Goal: Transaction & Acquisition: Register for event/course

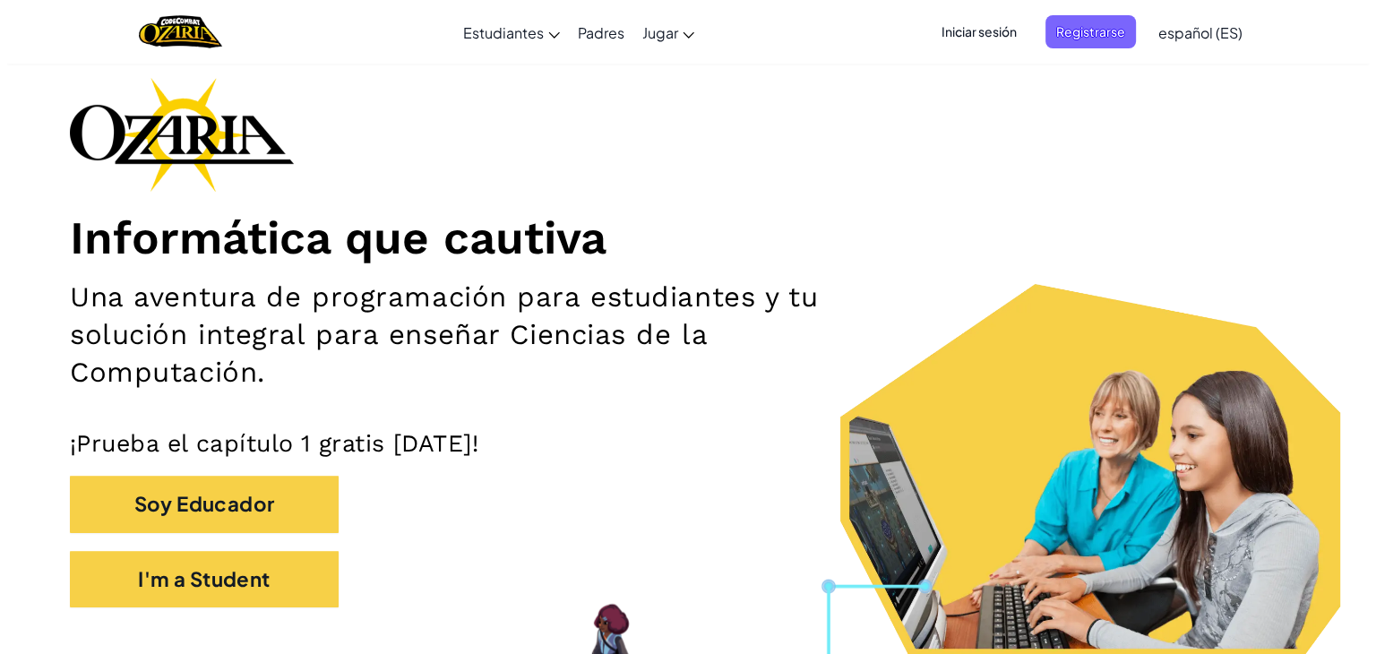
scroll to position [107, 0]
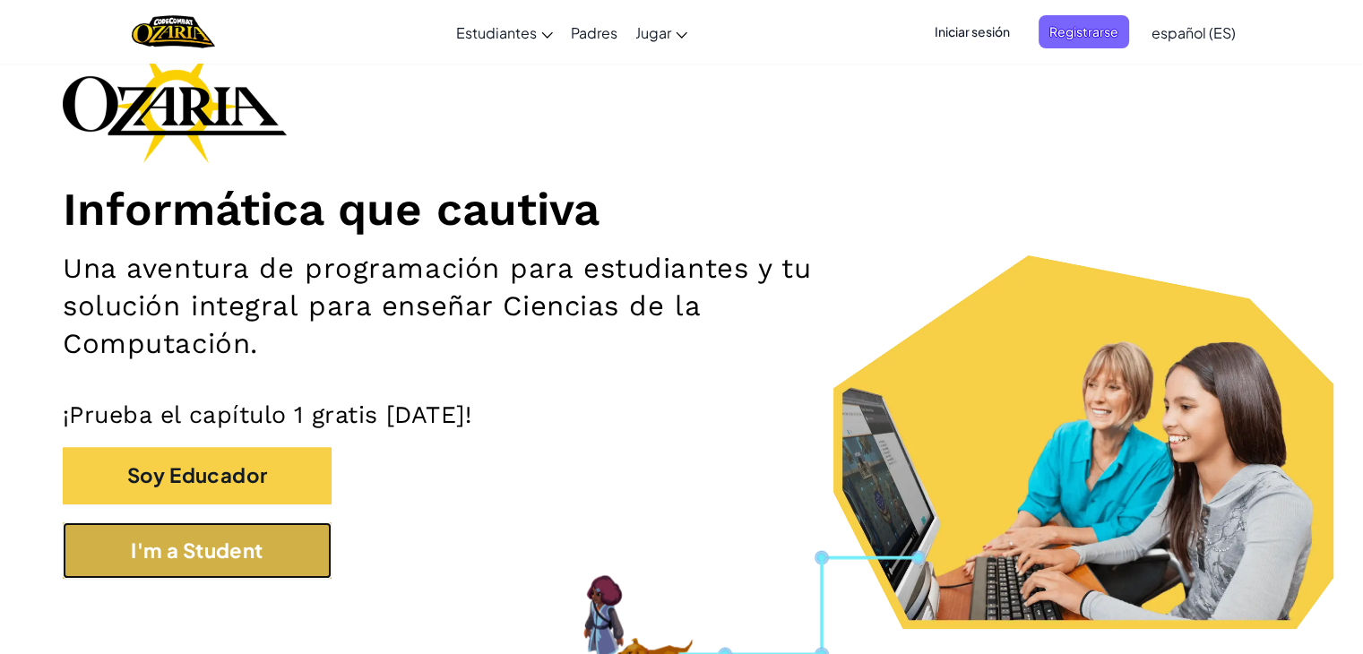
click at [245, 572] on button "I'm a Student" at bounding box center [197, 550] width 269 height 56
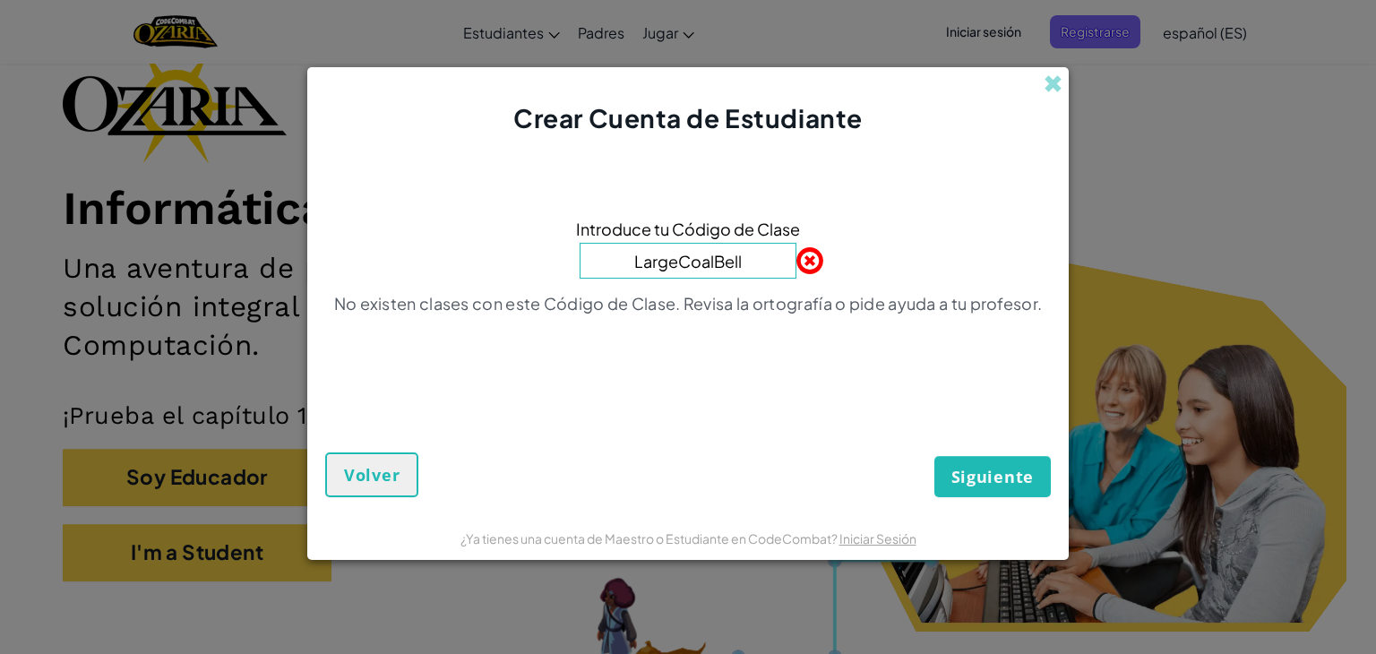
click at [710, 265] on input "LargeCoalBell" at bounding box center [688, 261] width 217 height 36
click at [713, 265] on input "LargeCoalBell" at bounding box center [688, 261] width 217 height 36
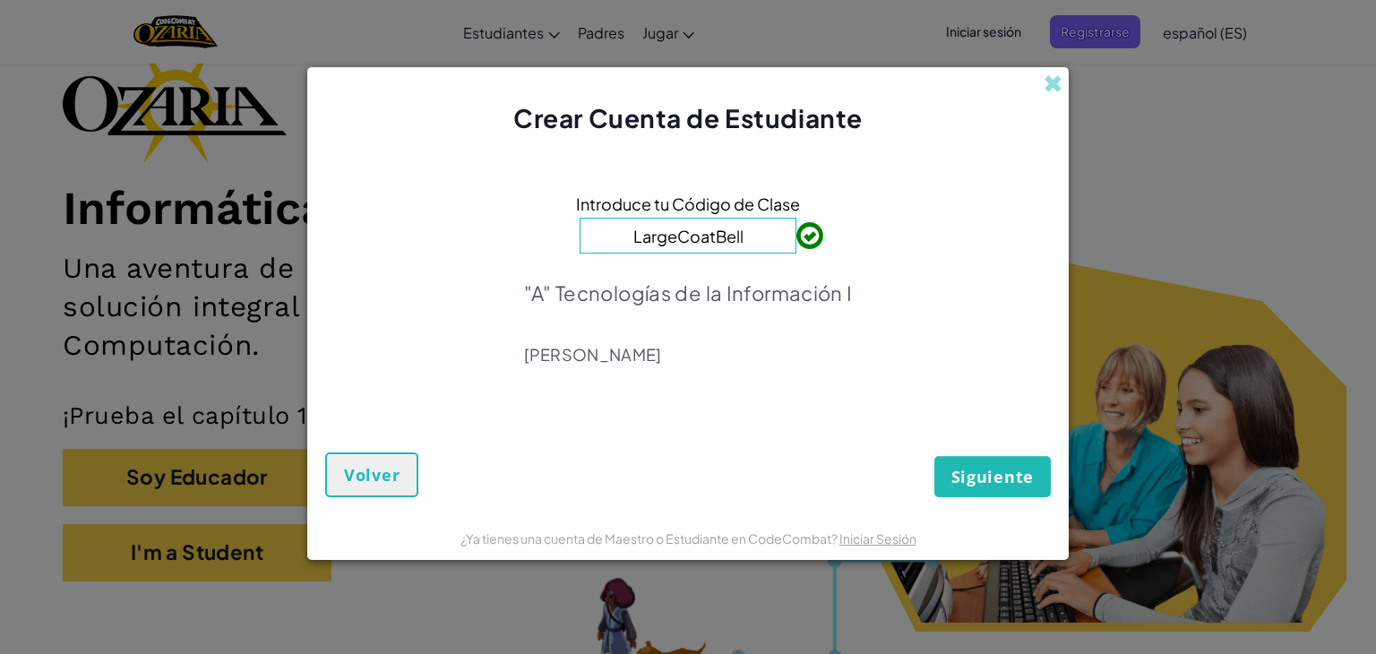
type input "LargeCoatBell"
click at [968, 484] on span "Siguiente" at bounding box center [992, 476] width 82 height 21
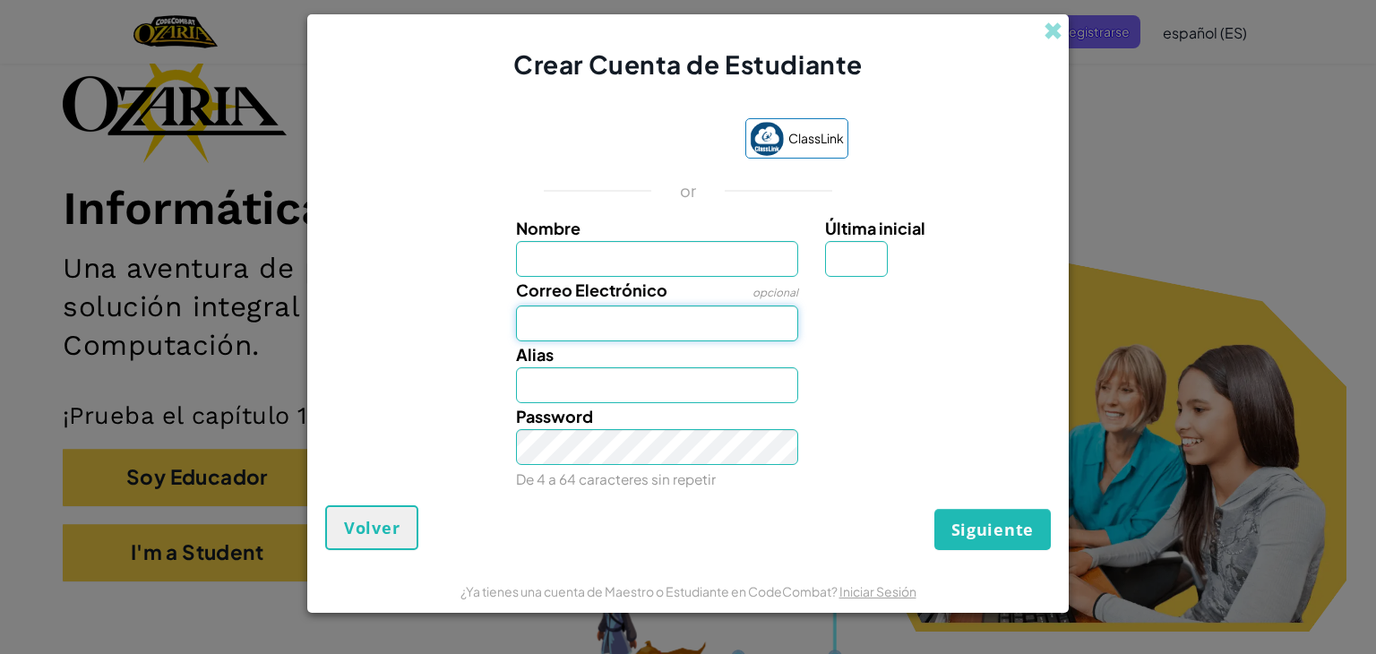
click at [659, 327] on input "Correo Electrónico" at bounding box center [657, 323] width 283 height 36
type input "[EMAIL_ADDRESS][DOMAIN_NAME]"
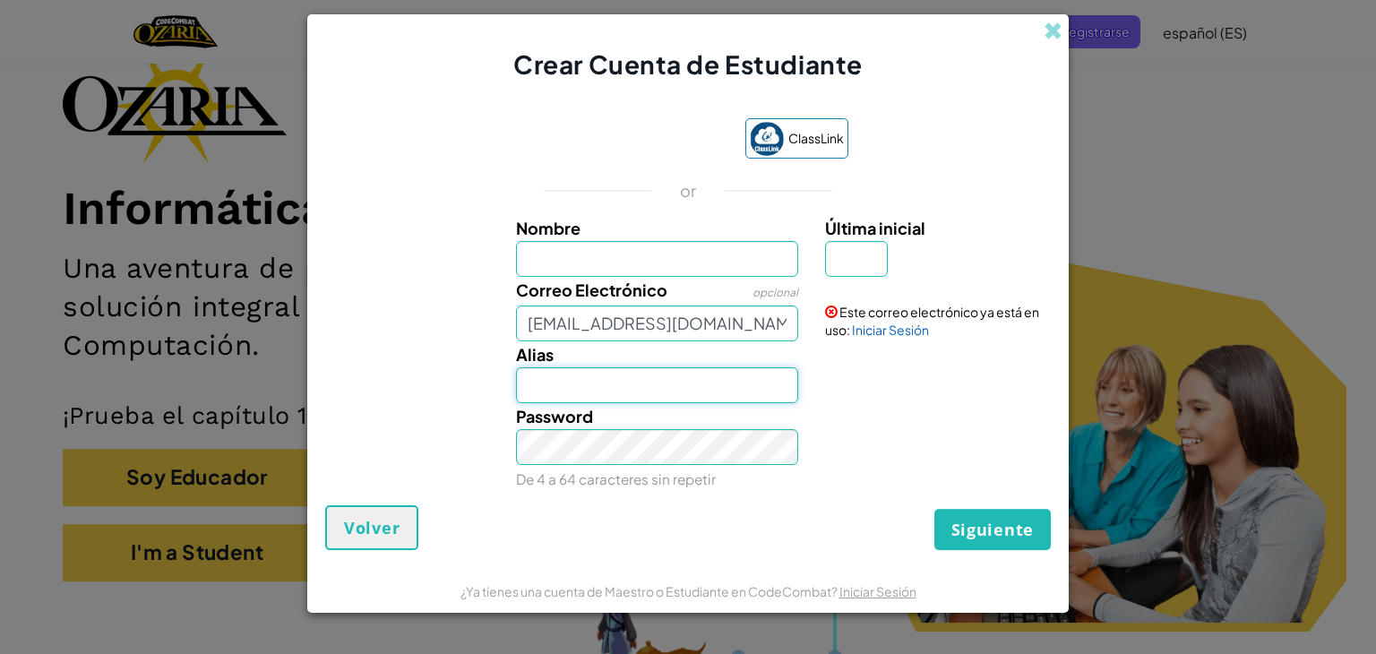
click at [664, 372] on input "Alias" at bounding box center [657, 385] width 283 height 36
click at [874, 331] on link "Iniciar Sesión" at bounding box center [890, 330] width 77 height 16
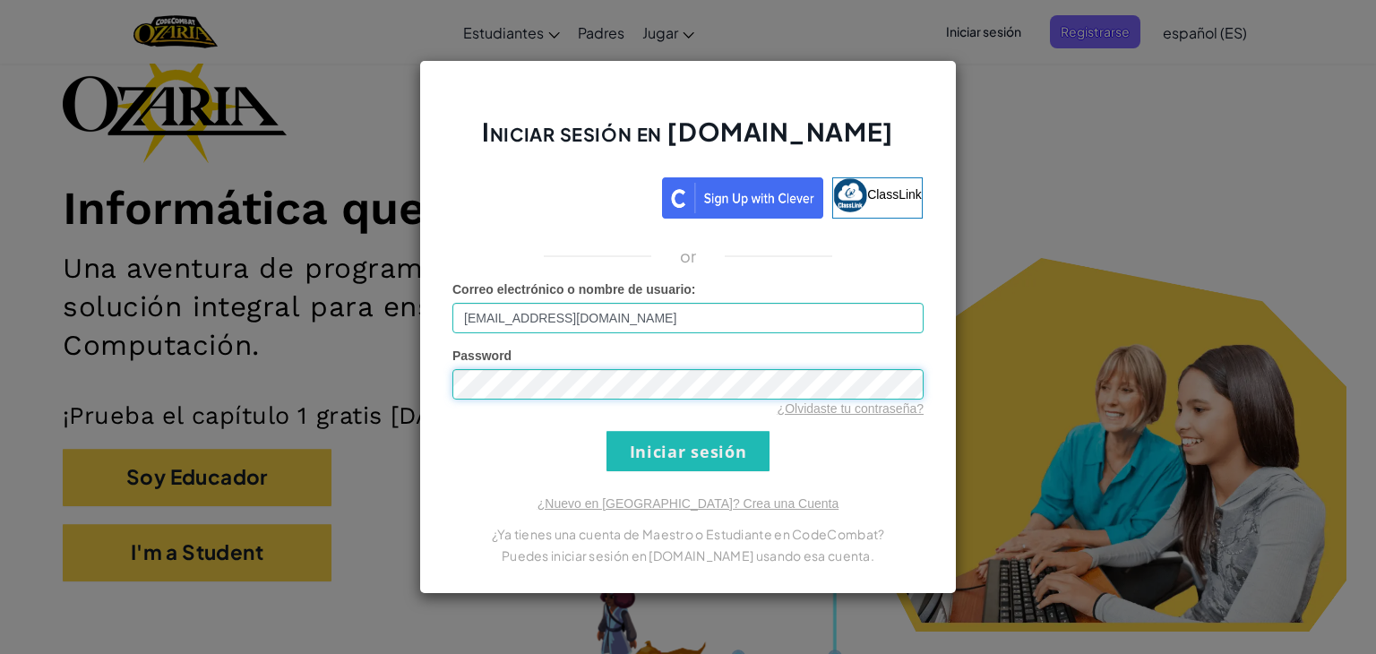
click at [606, 431] on input "Iniciar sesión" at bounding box center [687, 451] width 163 height 40
